Goal: Transaction & Acquisition: Purchase product/service

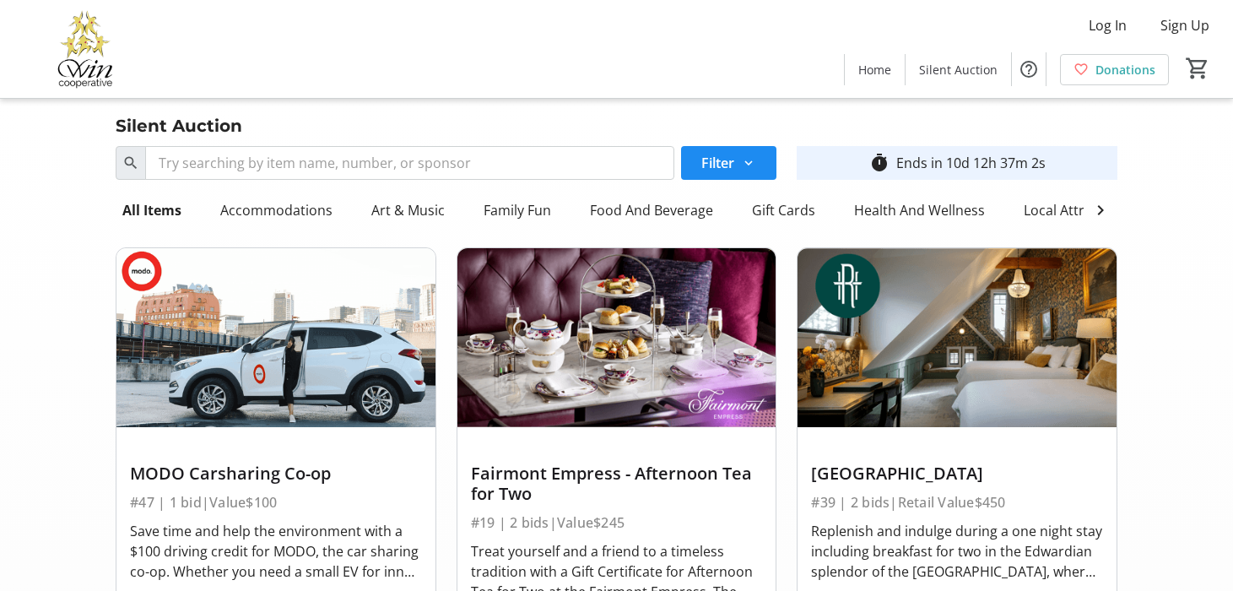
scroll to position [12157, 0]
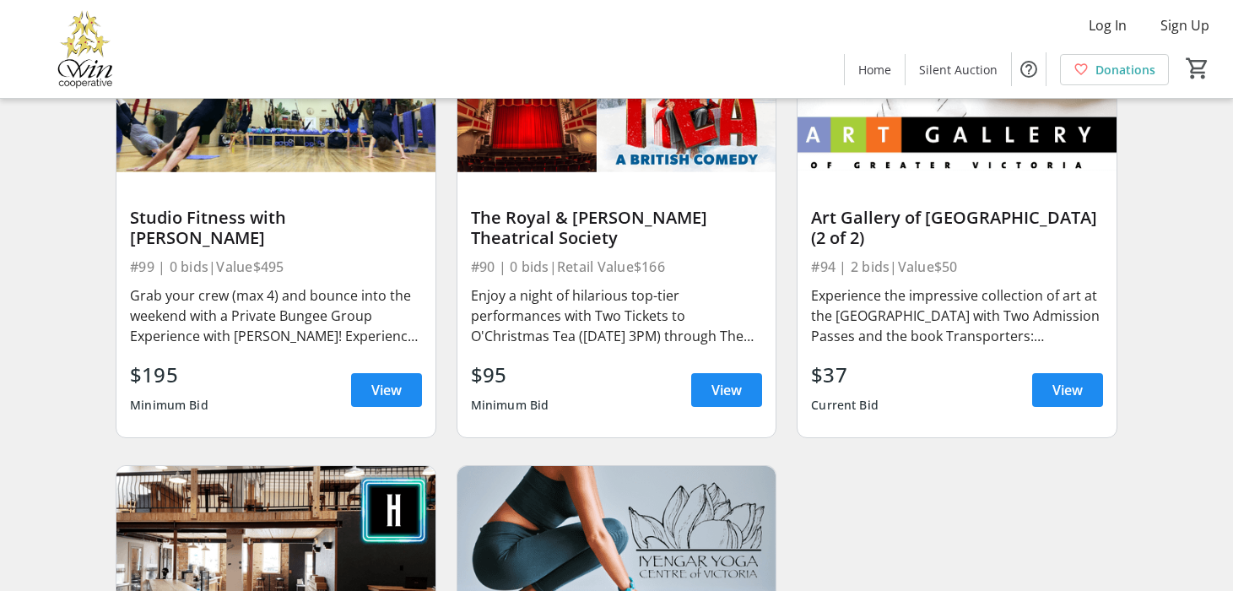
scroll to position [14564, 0]
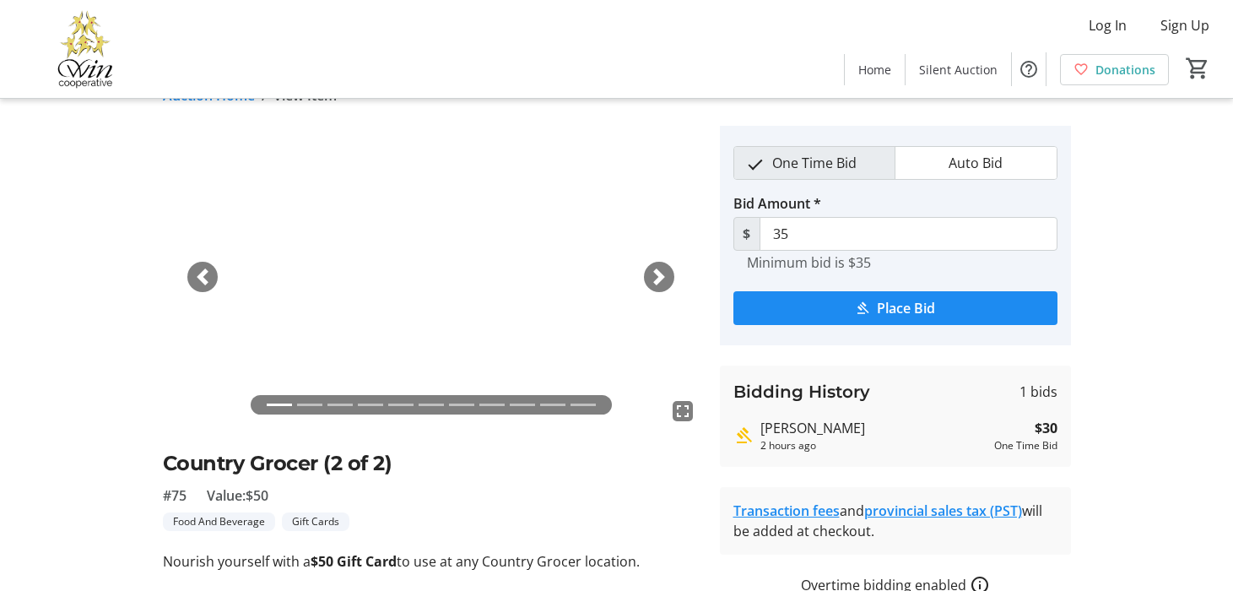
scroll to position [35, 0]
click at [1014, 172] on button "Auto Bid" at bounding box center [975, 162] width 160 height 32
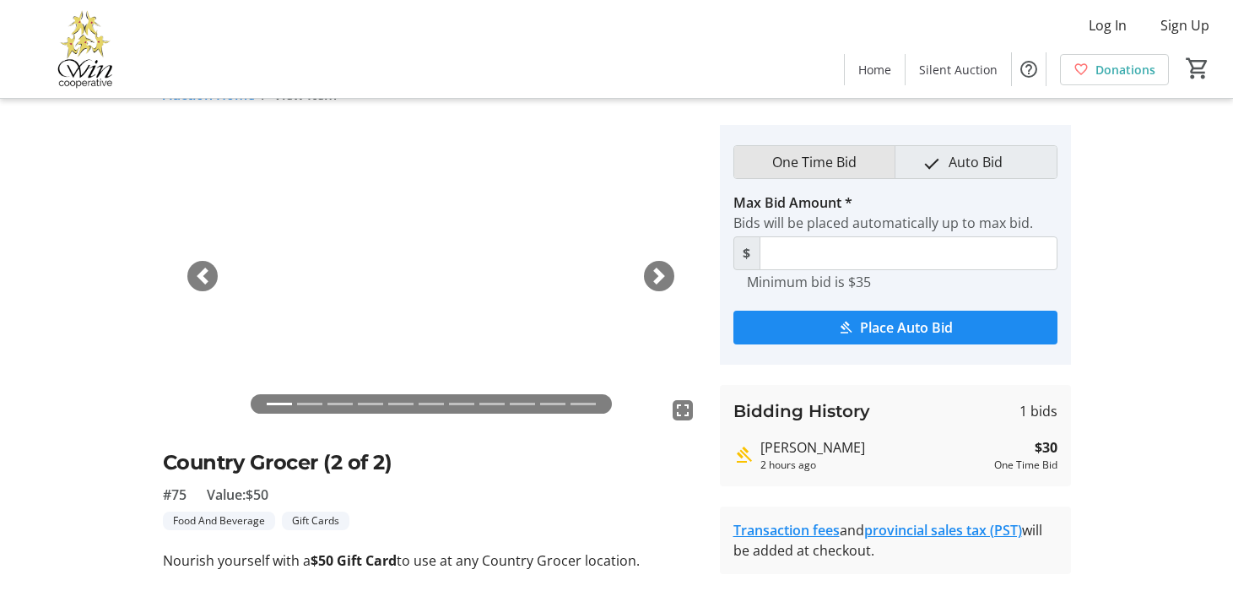
click at [848, 175] on span "One Time Bid" at bounding box center [814, 162] width 105 height 32
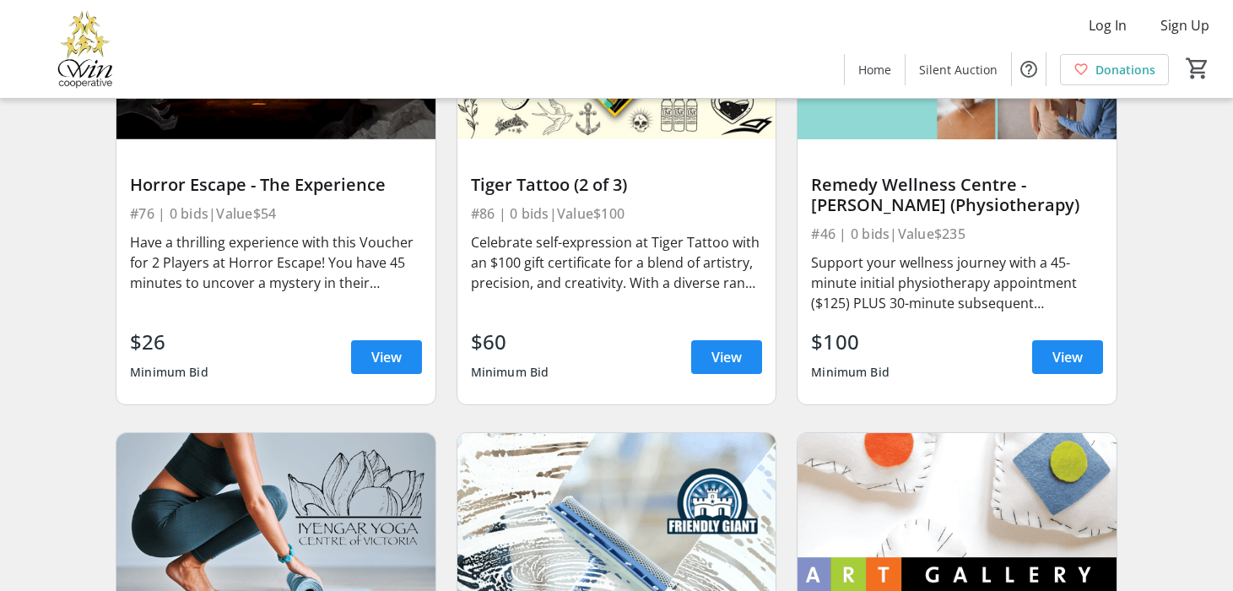
scroll to position [12246, 0]
